Goal: Check status: Check status

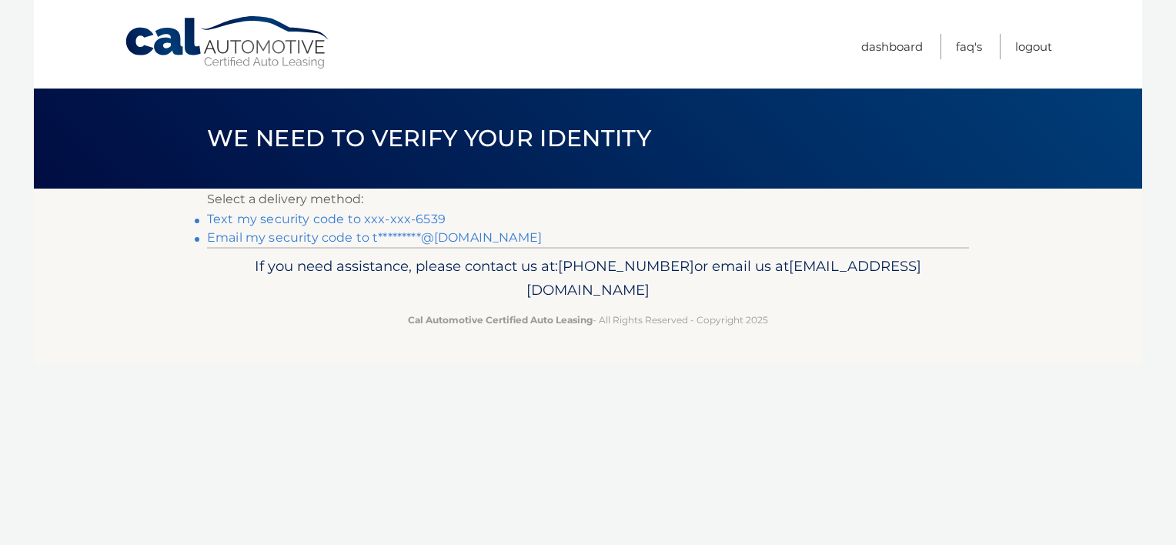
click at [390, 236] on link "Email my security code to t*********@[DOMAIN_NAME]" at bounding box center [374, 237] width 335 height 15
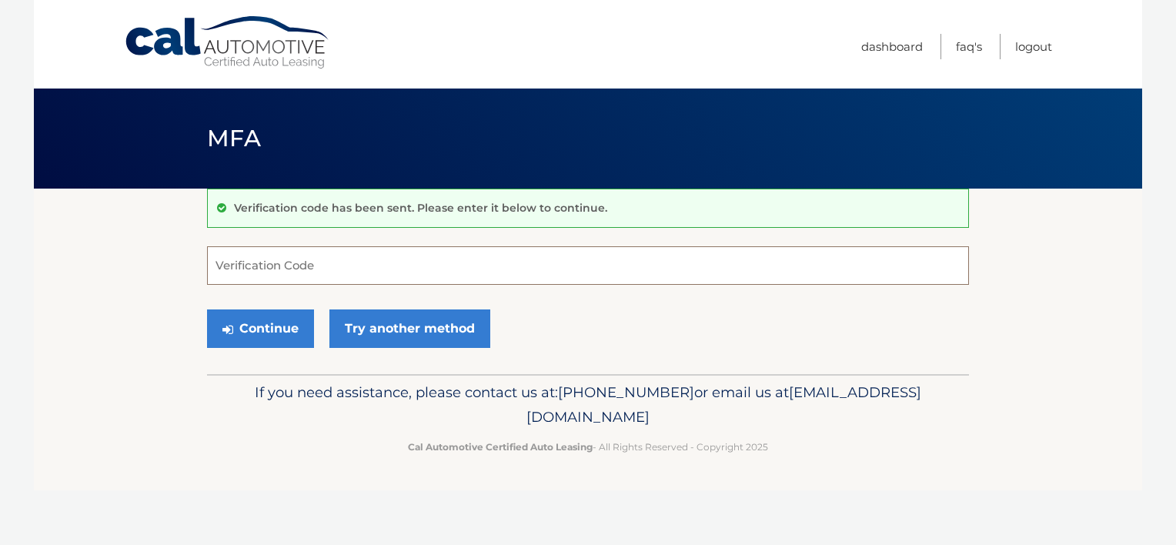
paste input "800406"
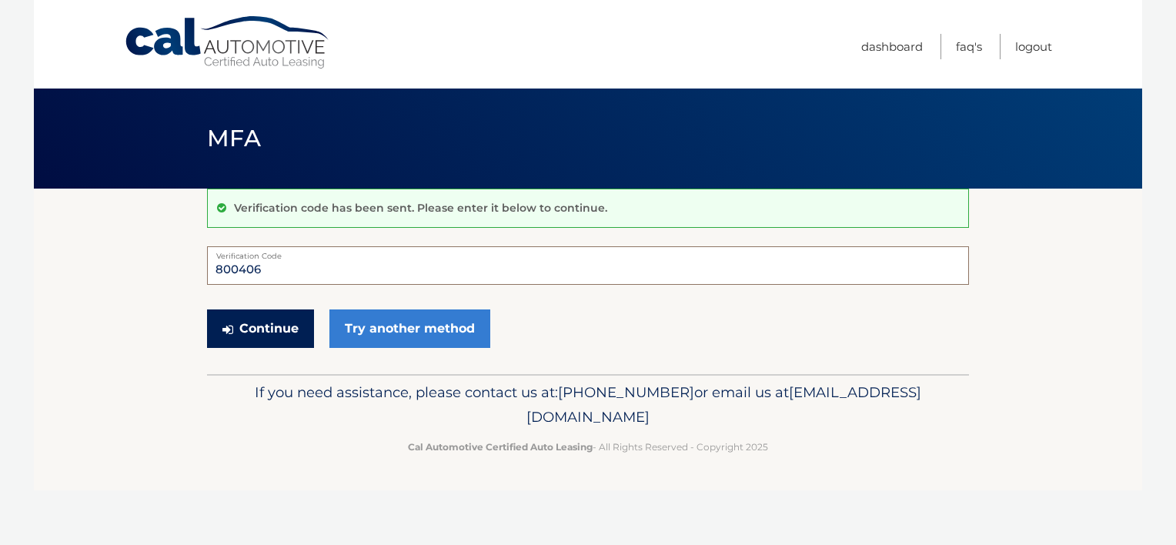
type input "800406"
click at [246, 322] on button "Continue" at bounding box center [260, 328] width 107 height 38
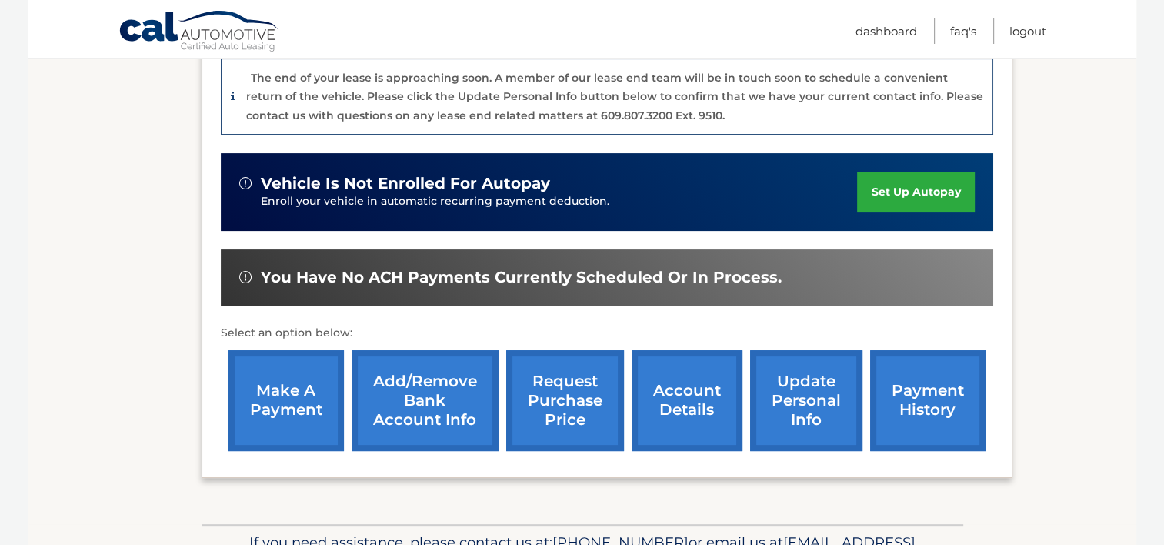
scroll to position [480, 0]
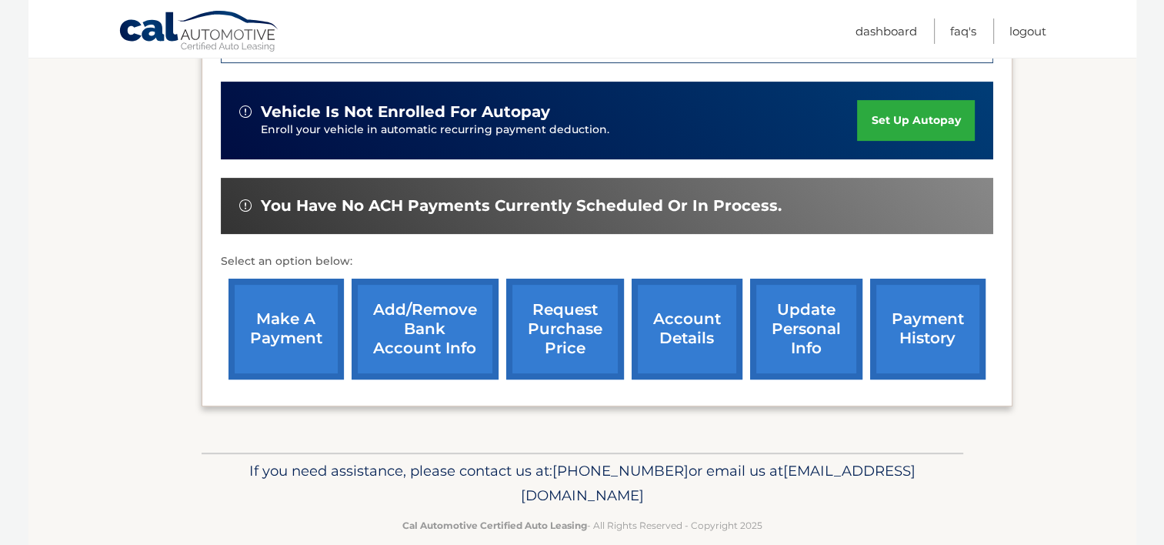
click at [677, 294] on link "account details" at bounding box center [687, 329] width 111 height 101
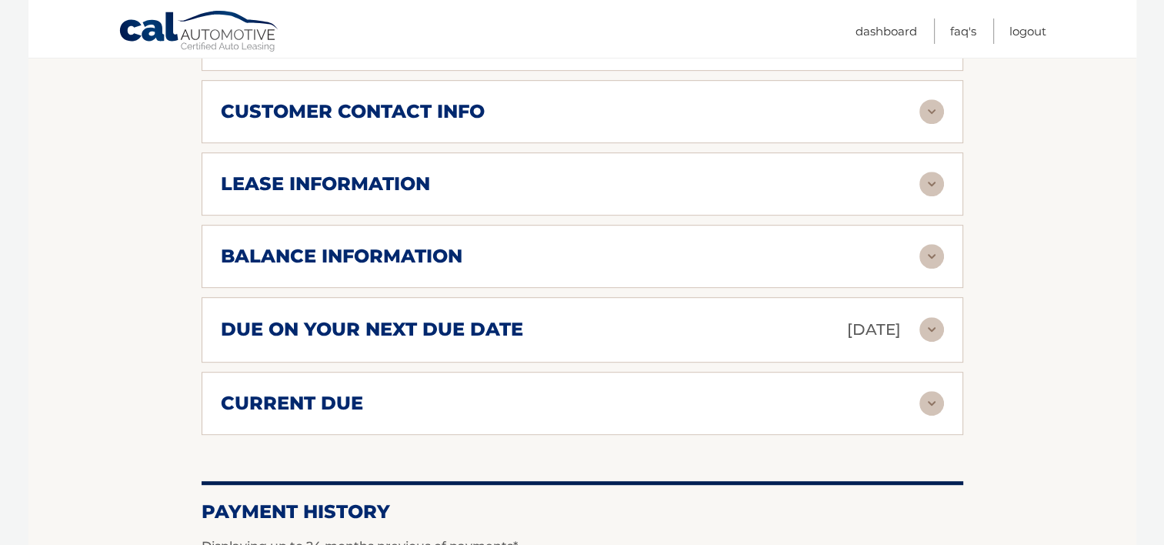
scroll to position [847, 0]
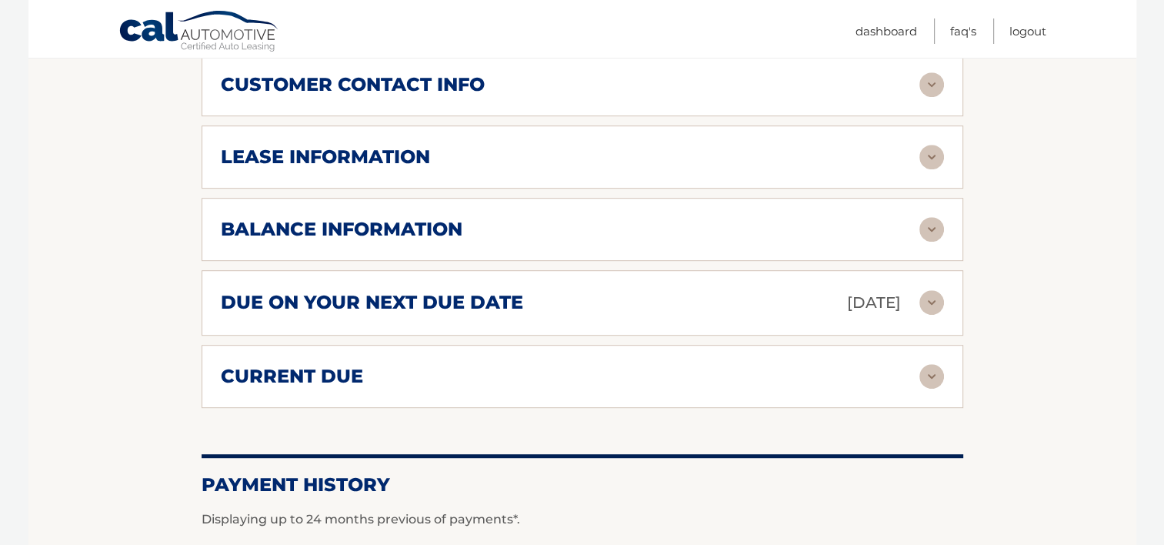
click at [932, 290] on img at bounding box center [932, 302] width 25 height 25
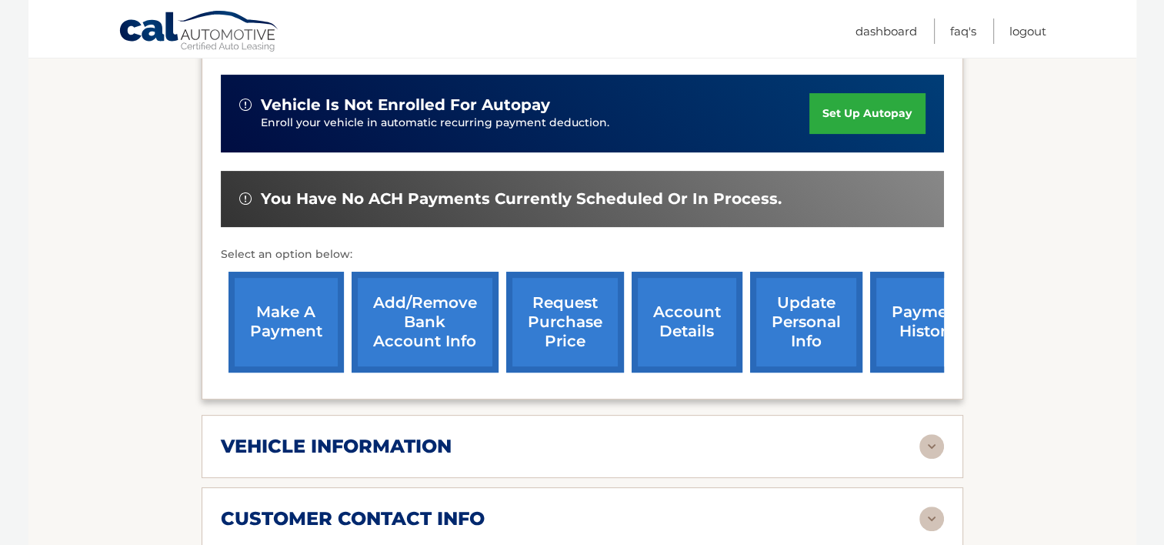
scroll to position [664, 0]
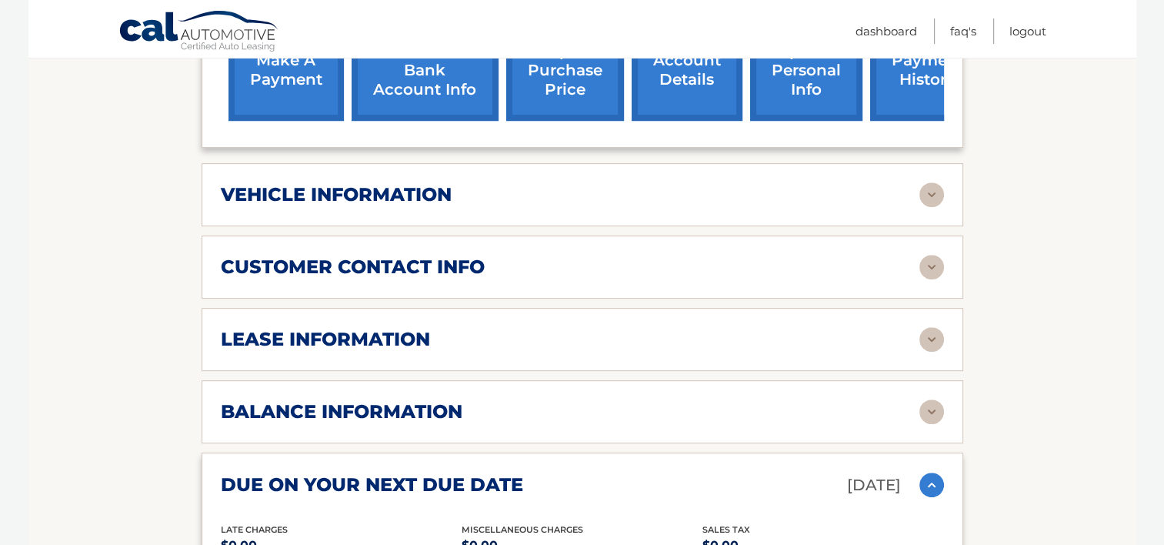
click at [487, 183] on div "vehicle information" at bounding box center [570, 194] width 699 height 23
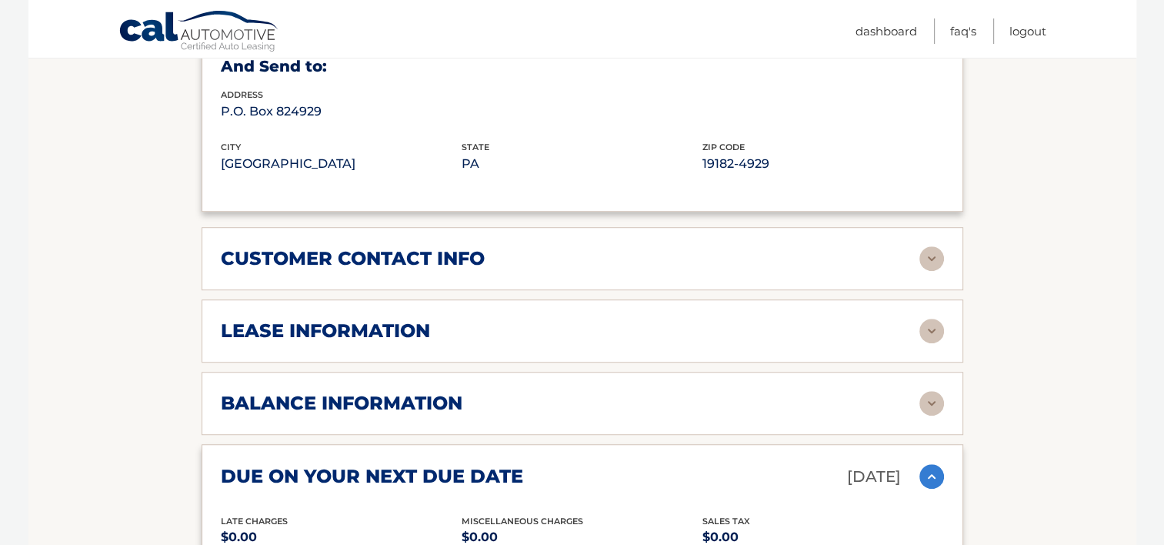
scroll to position [1126, 0]
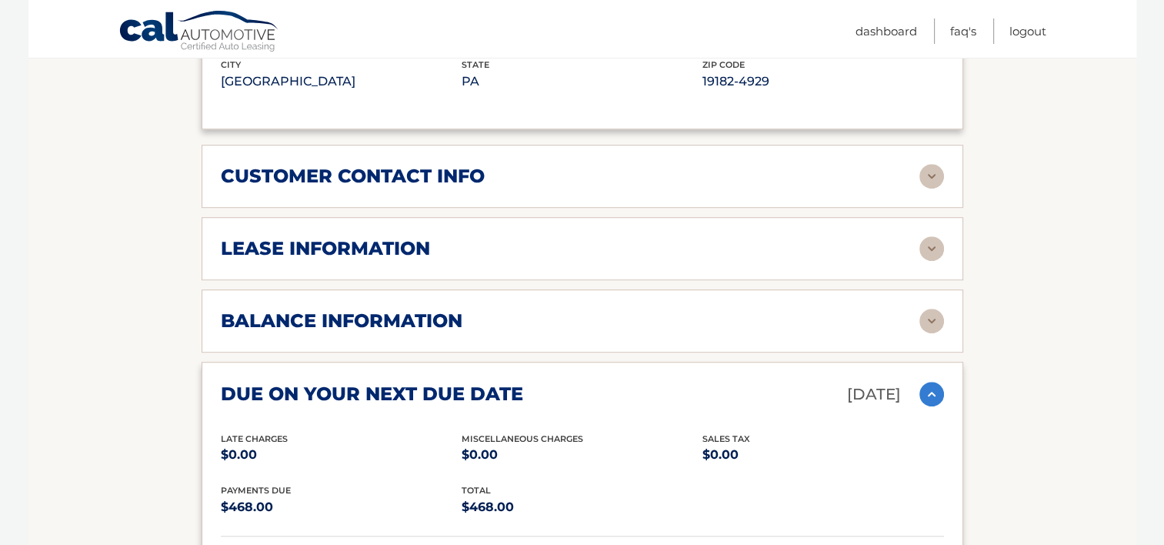
click at [577, 241] on div "lease information Contract Start Date Jul 25, 2022 Term 39 Maturity Date Oct 25…" at bounding box center [583, 248] width 762 height 63
click at [914, 237] on div "lease information" at bounding box center [570, 248] width 699 height 23
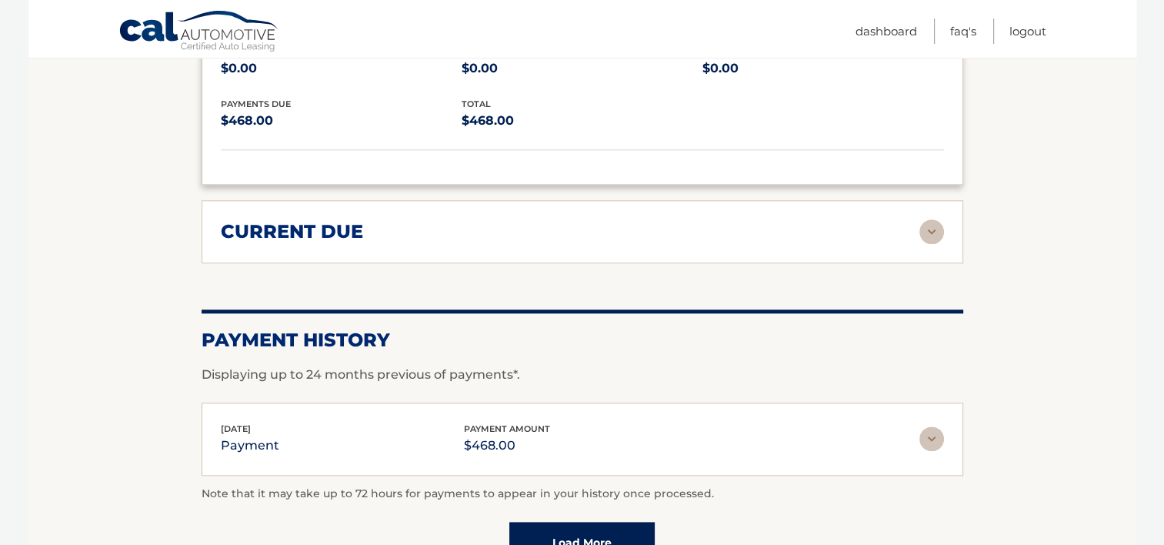
scroll to position [1818, 0]
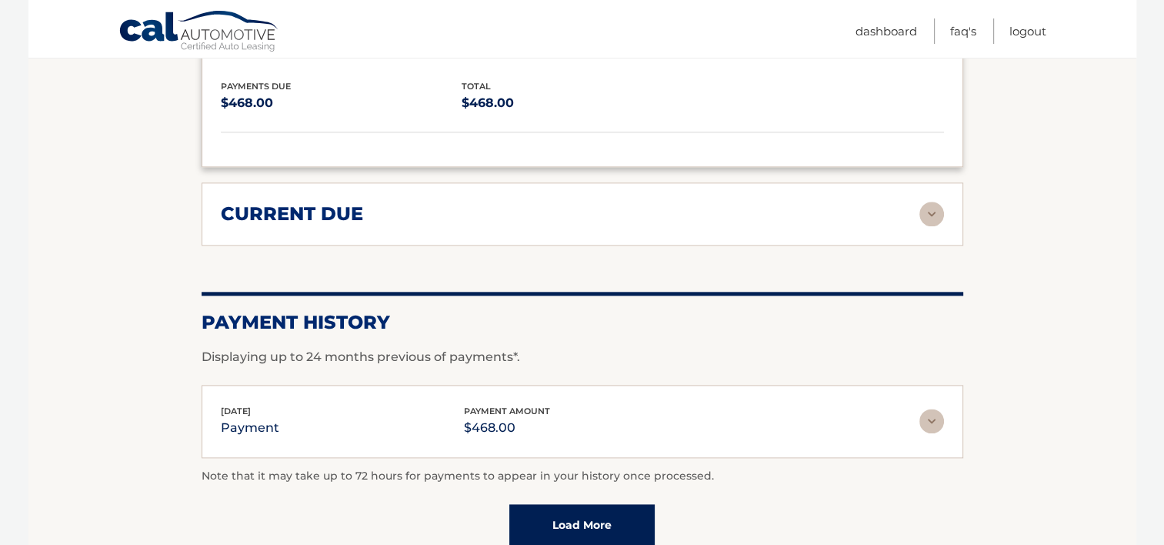
click at [918, 202] on div "current due" at bounding box center [570, 213] width 699 height 23
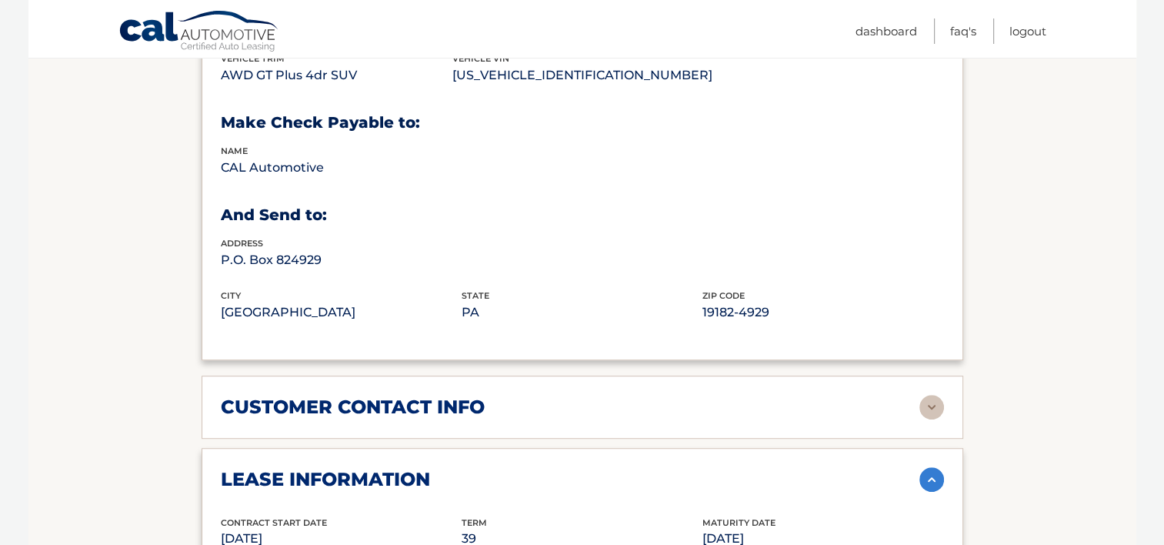
scroll to position [893, 0]
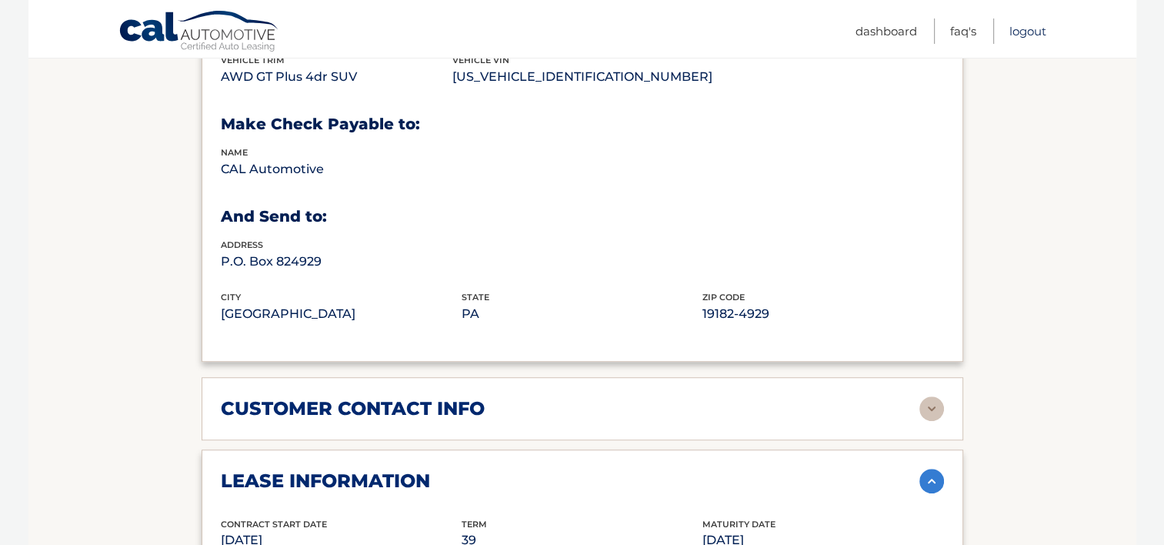
click at [1026, 25] on link "Logout" at bounding box center [1028, 30] width 37 height 25
